Goal: Find specific page/section: Find specific page/section

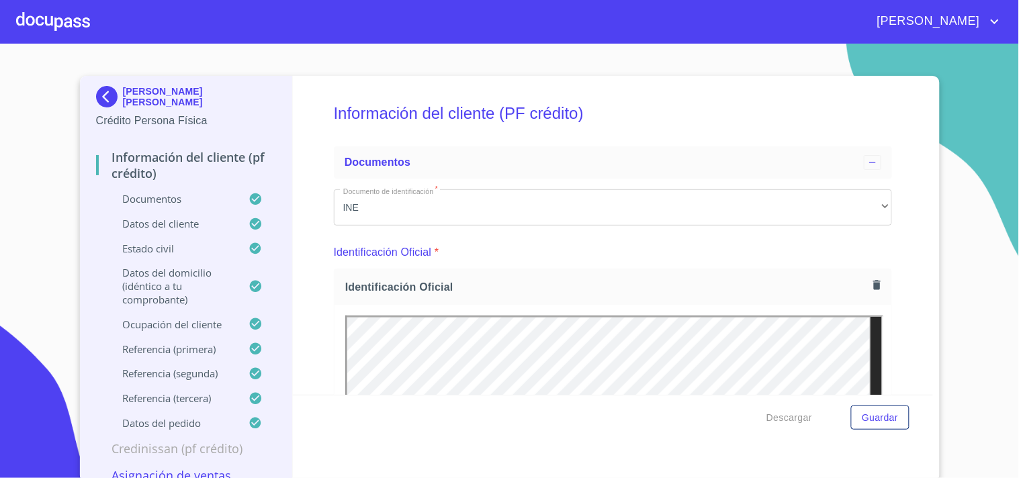
click at [78, 30] on div at bounding box center [53, 21] width 74 height 43
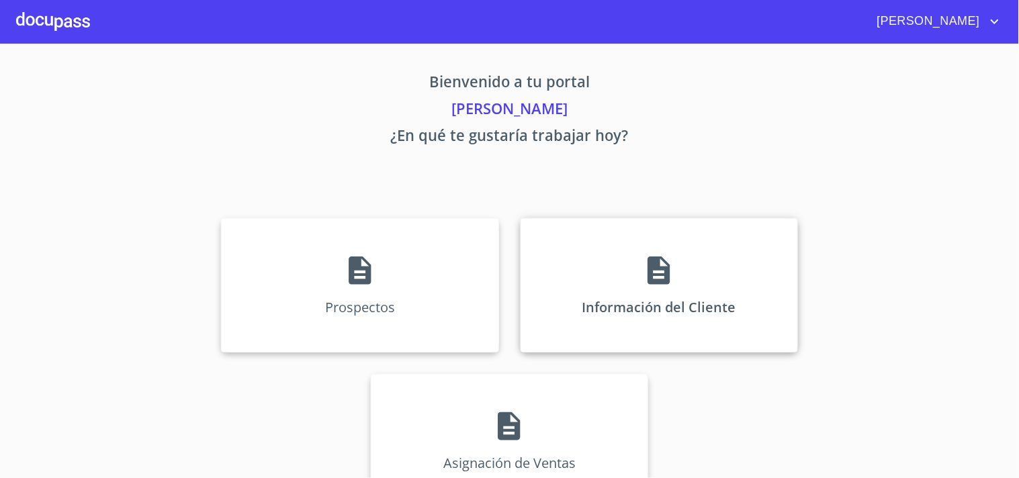
click at [653, 284] on icon at bounding box center [658, 271] width 22 height 28
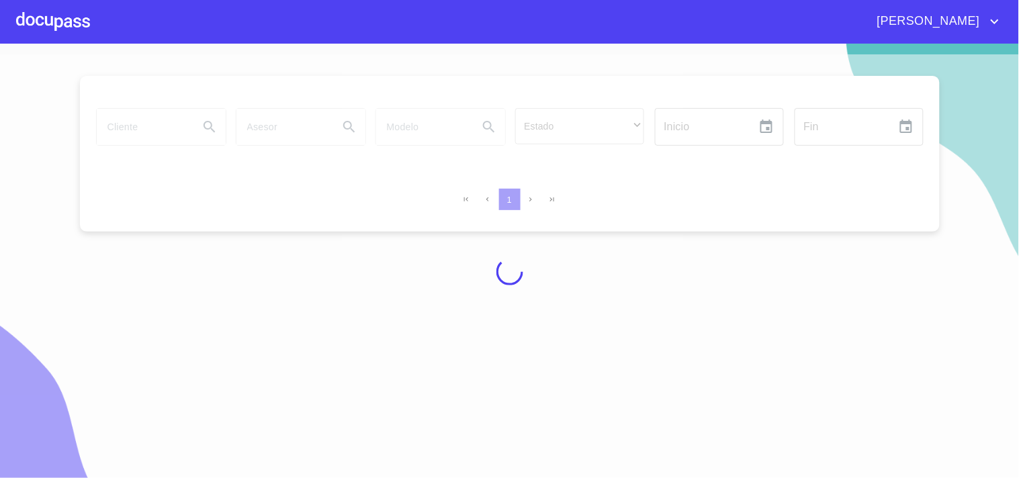
click at [185, 132] on div at bounding box center [509, 271] width 1019 height 434
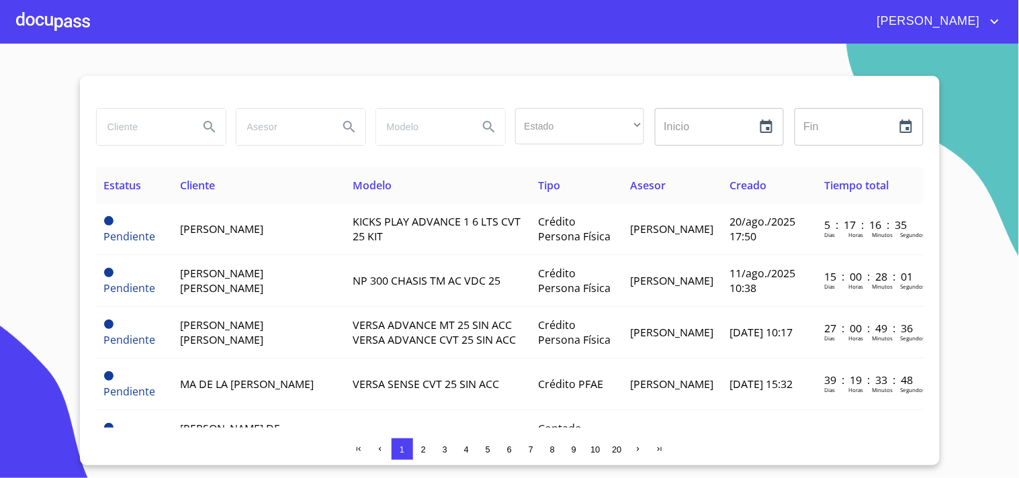
click at [171, 136] on input "search" at bounding box center [142, 127] width 91 height 36
type input "[PERSON_NAME]"
click at [210, 122] on icon "Search" at bounding box center [208, 126] width 11 height 11
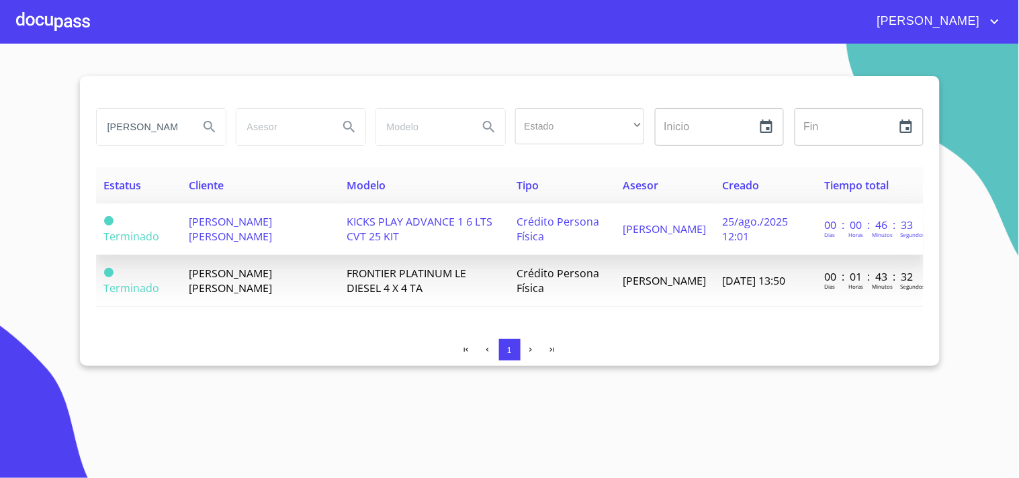
click at [501, 236] on td "KICKS PLAY ADVANCE 1 6 LTS CVT 25 KIT" at bounding box center [423, 229] width 170 height 52
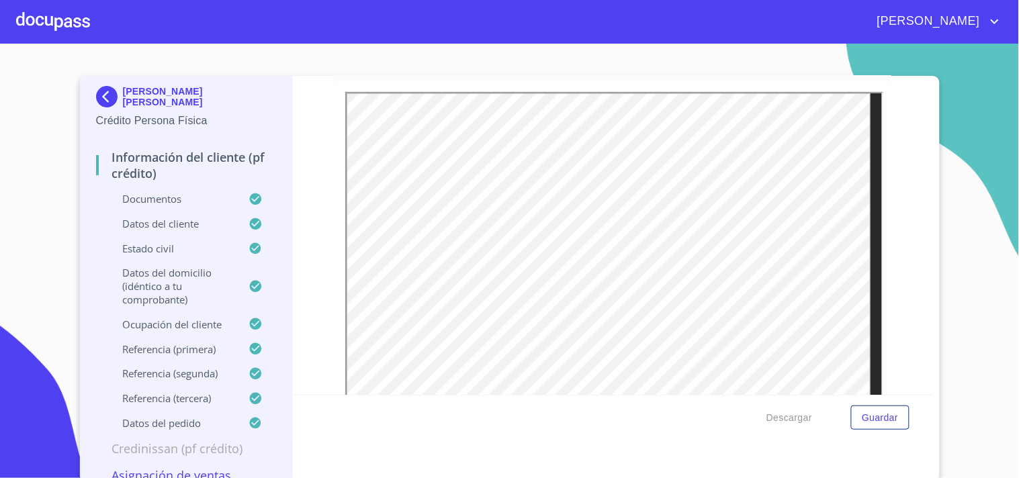
scroll to position [149, 0]
